Goal: Transaction & Acquisition: Purchase product/service

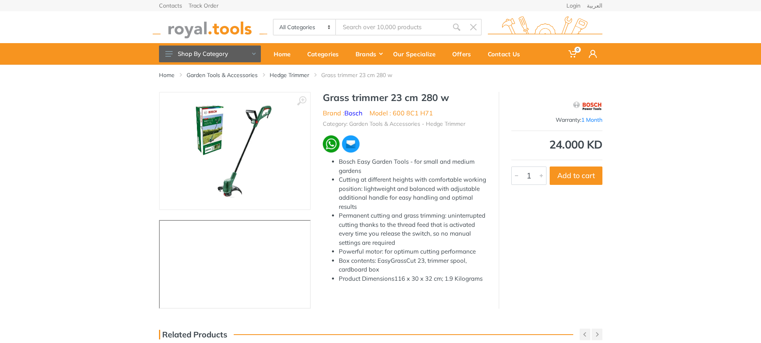
click at [224, 159] on img at bounding box center [234, 151] width 95 height 101
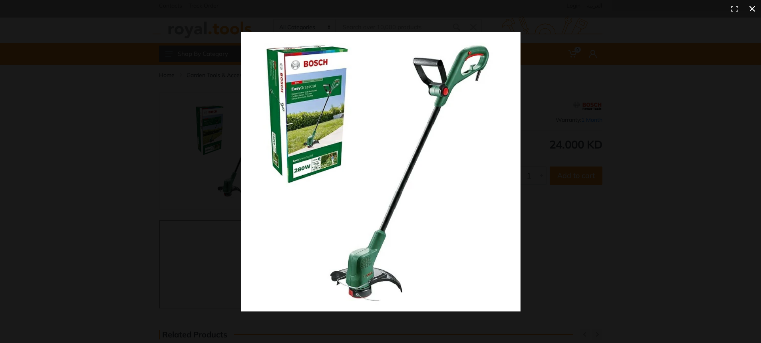
click at [750, 9] on button at bounding box center [752, 9] width 18 height 18
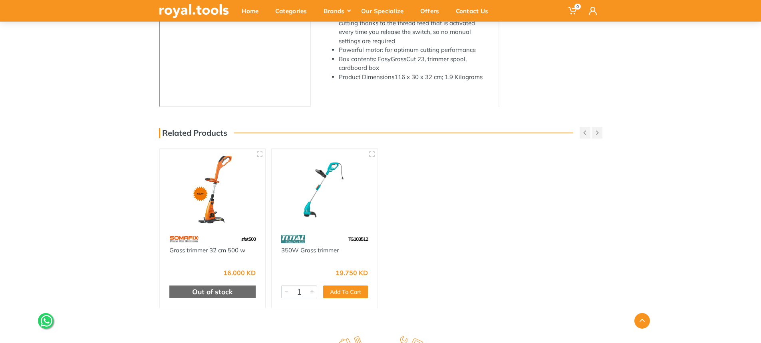
scroll to position [280, 0]
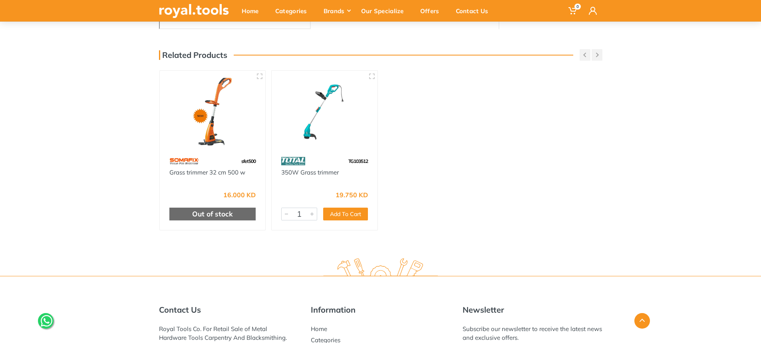
click at [327, 138] on img at bounding box center [324, 112] width 91 height 68
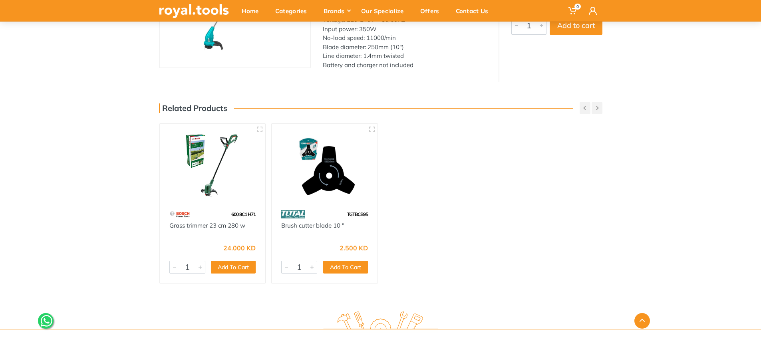
scroll to position [160, 0]
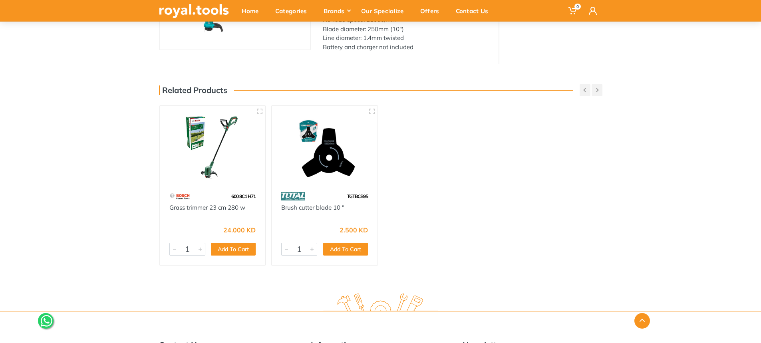
click at [352, 199] on span "TGTBCB95" at bounding box center [357, 196] width 21 height 6
click at [343, 184] on div at bounding box center [325, 147] width 106 height 83
click at [335, 187] on div at bounding box center [325, 147] width 106 height 83
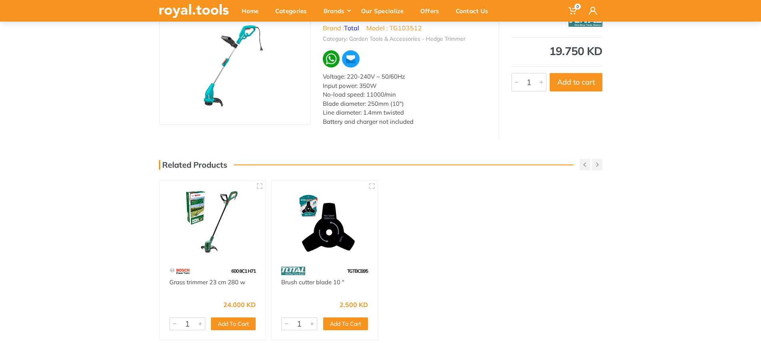
scroll to position [0, 0]
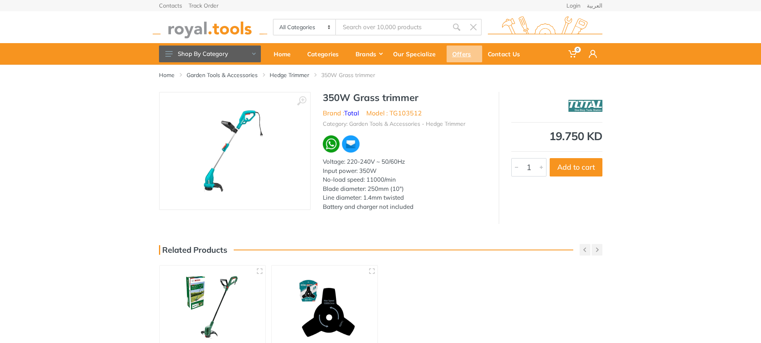
click at [461, 50] on div "Offers" at bounding box center [465, 54] width 36 height 17
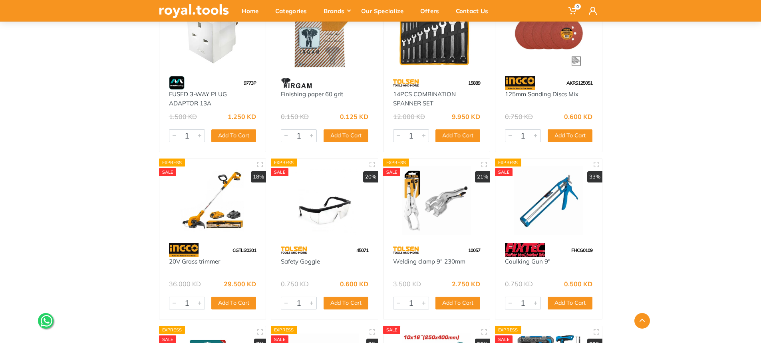
scroll to position [4353, 0]
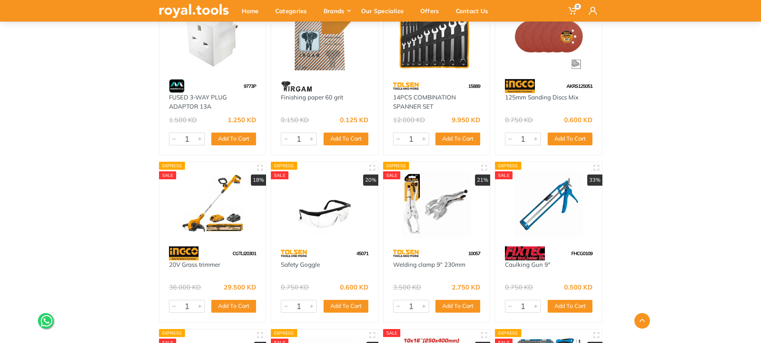
click at [228, 232] on img at bounding box center [213, 203] width 92 height 69
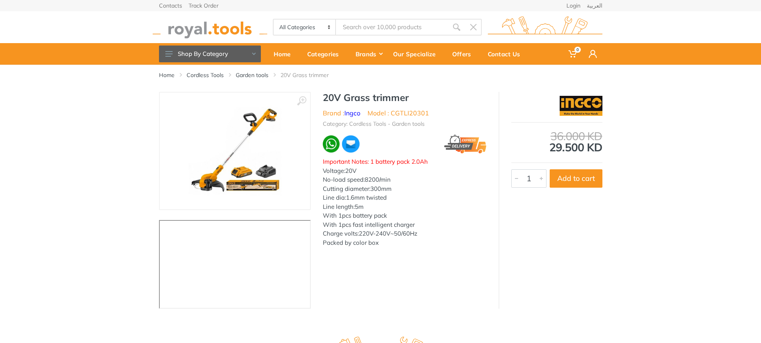
click at [227, 158] on img at bounding box center [235, 151] width 101 height 101
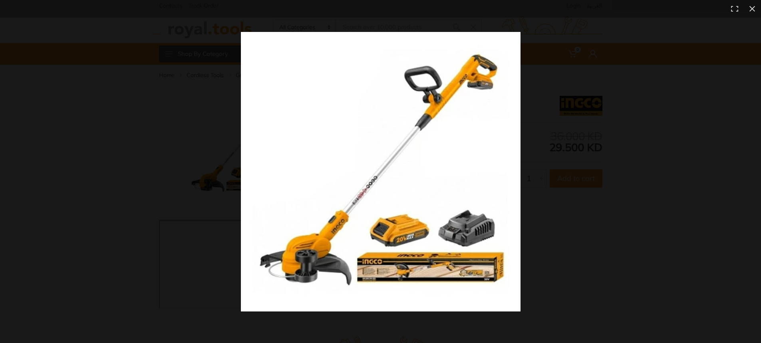
click at [375, 199] on img at bounding box center [381, 172] width 280 height 280
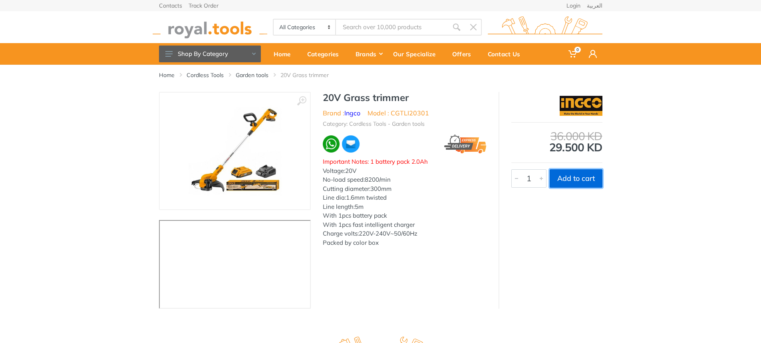
click at [583, 177] on button "Add to cart" at bounding box center [576, 178] width 53 height 18
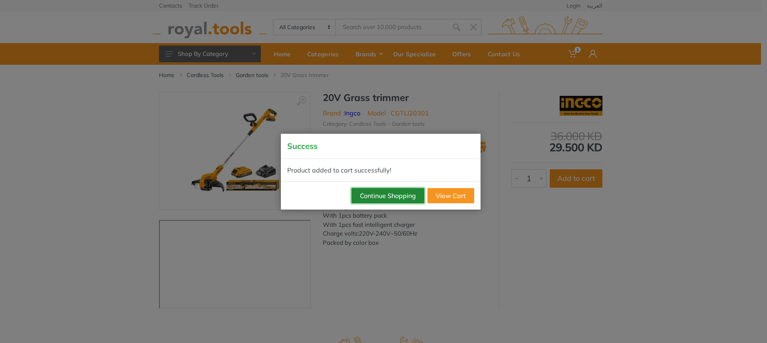
click at [379, 196] on button "Continue Shopping" at bounding box center [387, 195] width 73 height 15
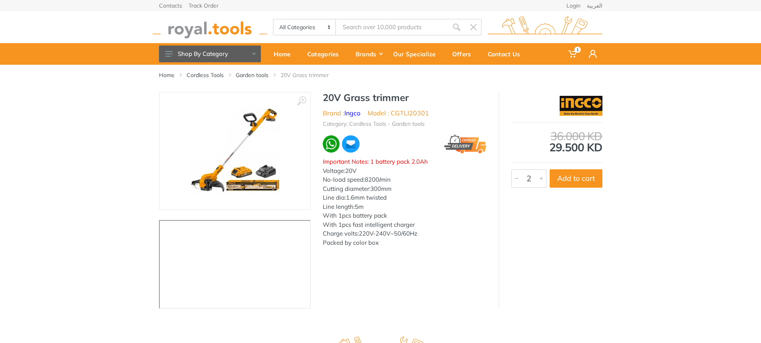
click at [541, 179] on div at bounding box center [541, 179] width 10 height 18
click at [568, 180] on button "Add to cart" at bounding box center [576, 178] width 53 height 18
type input "1"
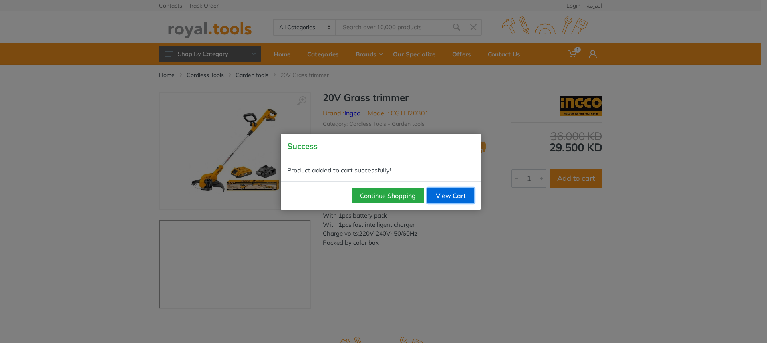
click at [466, 196] on link "View Cart" at bounding box center [450, 195] width 47 height 15
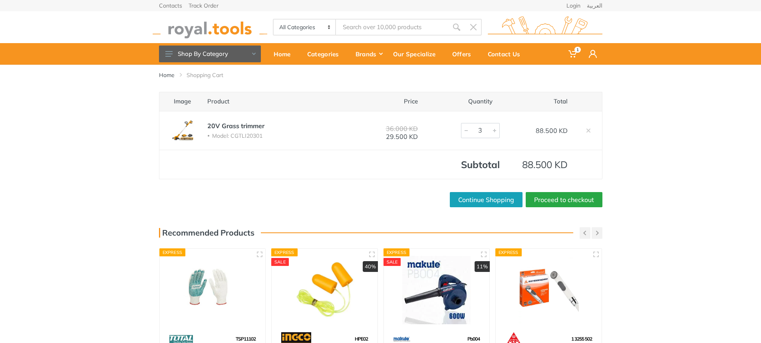
type input "2"
click at [466, 128] on div at bounding box center [466, 130] width 10 height 14
click at [564, 201] on link "Proceed to checkout" at bounding box center [564, 199] width 77 height 15
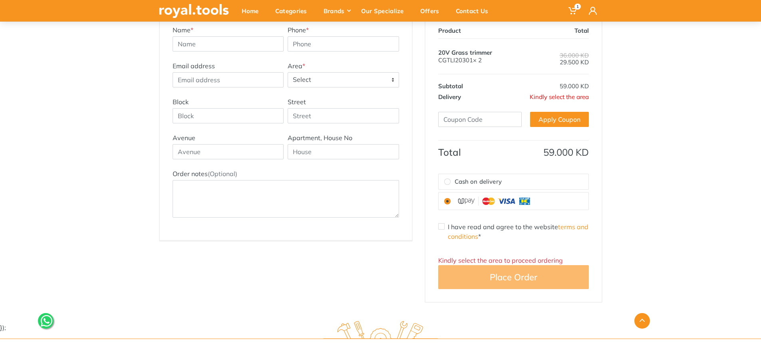
scroll to position [120, 0]
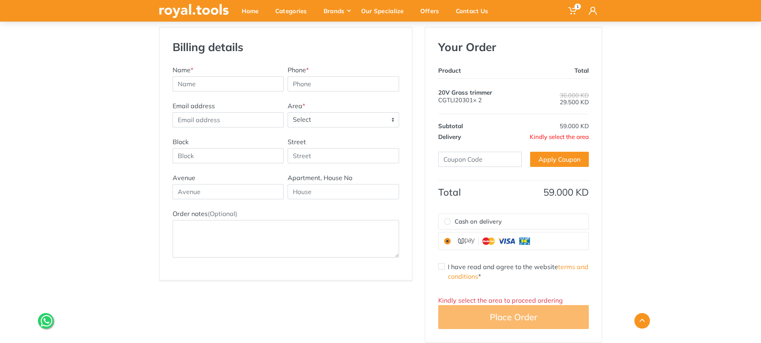
click at [448, 226] on label "Cash on delivery" at bounding box center [514, 222] width 150 height 16
click at [448, 225] on input "Cash on delivery" at bounding box center [447, 221] width 6 height 6
radio input "true"
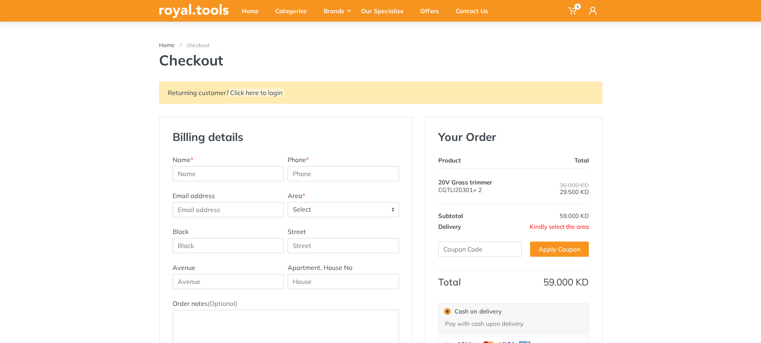
scroll to position [70, 0]
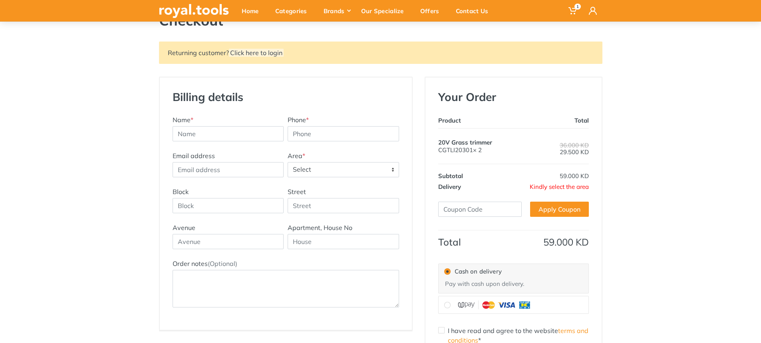
click at [453, 183] on th "Delivery" at bounding box center [483, 186] width 91 height 11
click at [476, 209] on input "text" at bounding box center [479, 209] width 83 height 15
click at [578, 209] on link "Apply Coupon" at bounding box center [559, 209] width 59 height 15
click at [562, 211] on link "Apply Coupon" at bounding box center [559, 209] width 59 height 15
click at [465, 204] on input "text" at bounding box center [479, 209] width 83 height 15
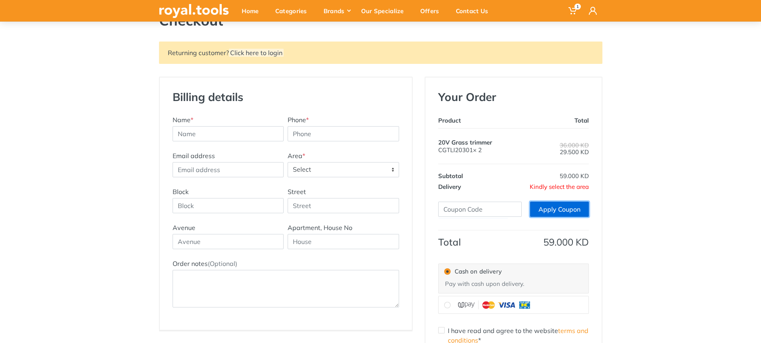
click at [540, 213] on link "Apply Coupon" at bounding box center [559, 209] width 59 height 15
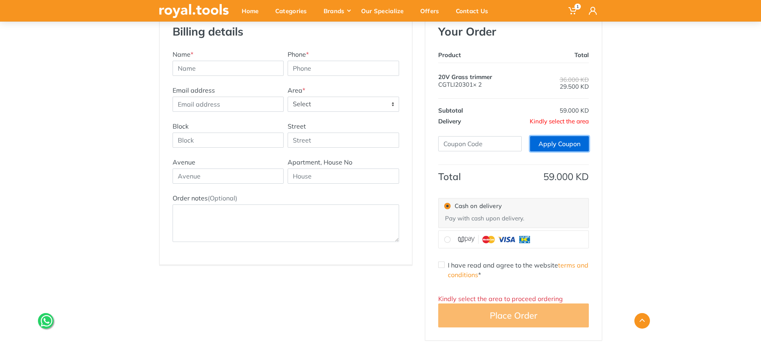
scroll to position [110, 0]
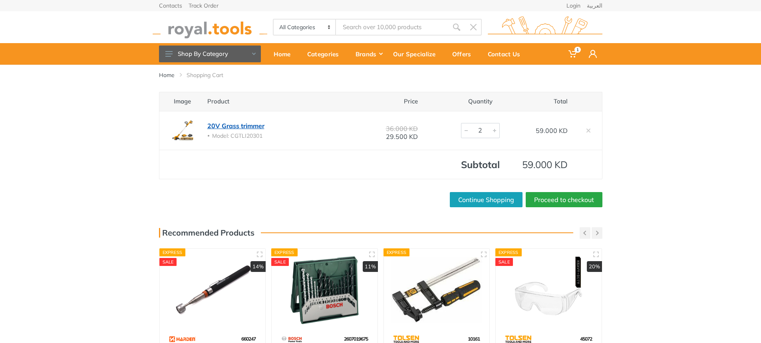
click at [213, 127] on link "20V Grass trimmer" at bounding box center [235, 126] width 57 height 8
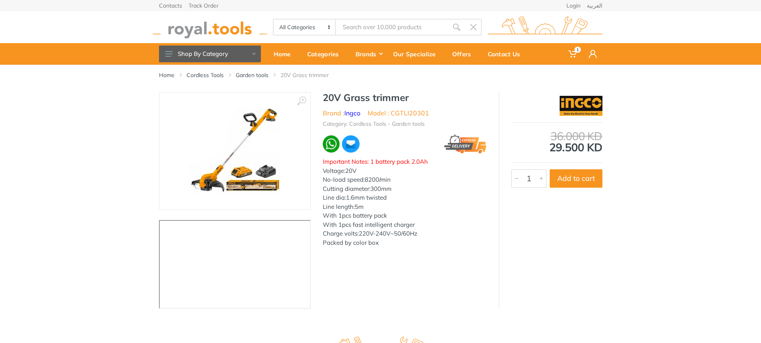
click at [280, 174] on img at bounding box center [235, 151] width 101 height 101
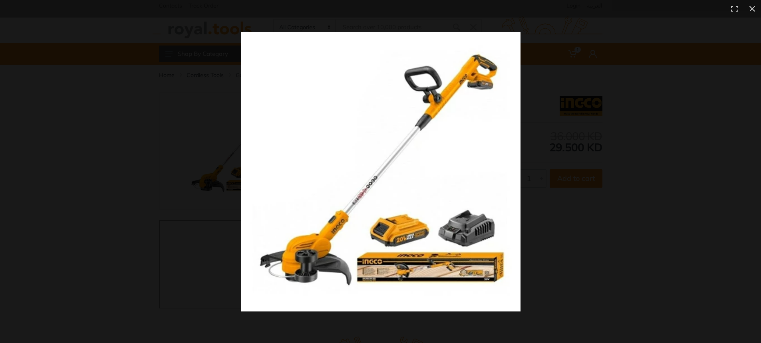
click at [401, 231] on img at bounding box center [381, 172] width 280 height 280
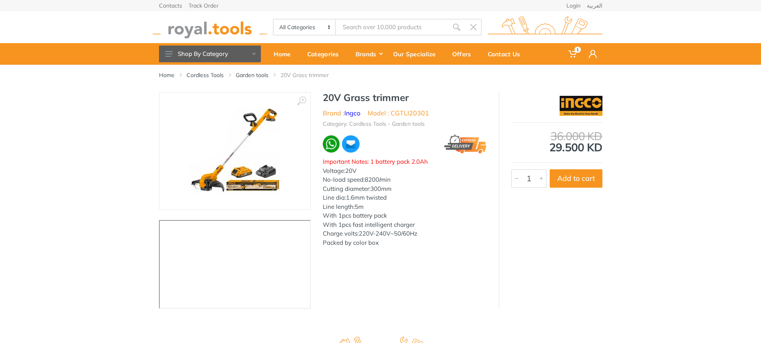
click at [249, 182] on img at bounding box center [235, 151] width 101 height 101
click at [253, 165] on img at bounding box center [235, 151] width 101 height 101
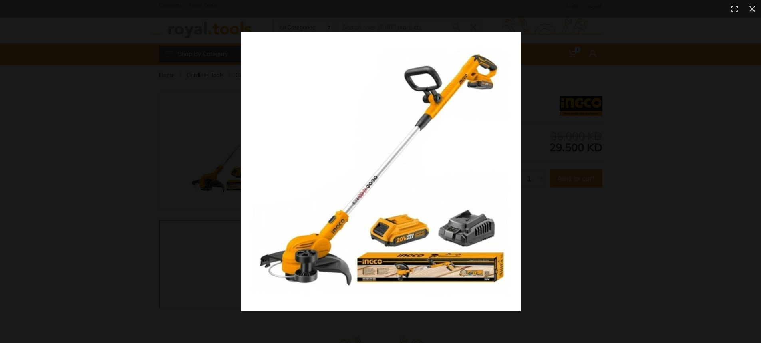
click at [419, 191] on img at bounding box center [381, 172] width 280 height 280
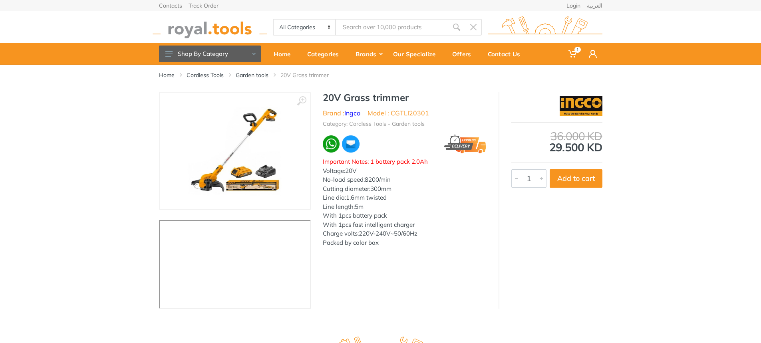
click at [419, 191] on div at bounding box center [309, 157] width 249 height 112
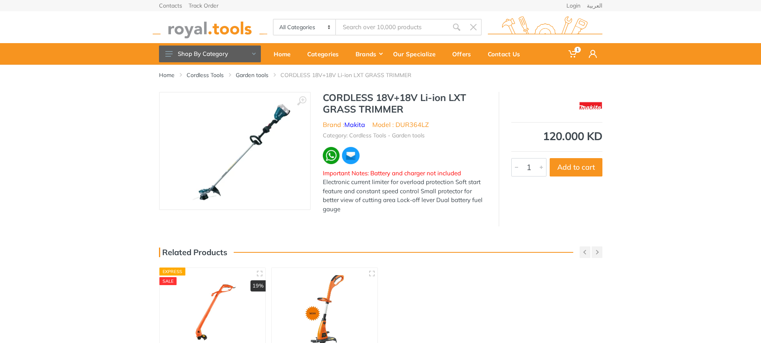
click at [255, 169] on img at bounding box center [235, 151] width 112 height 101
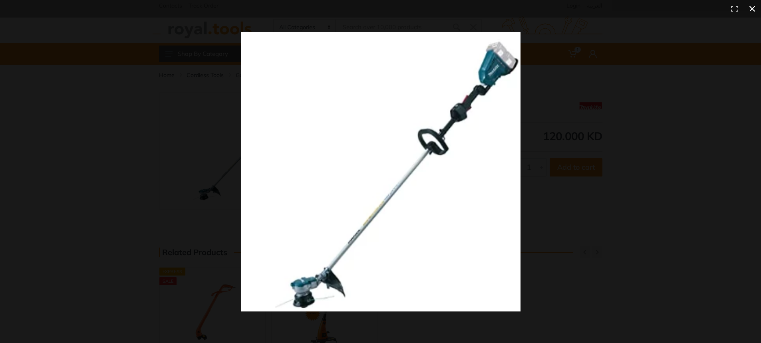
click at [593, 129] on div at bounding box center [586, 188] width 691 height 312
